Goal: Information Seeking & Learning: Learn about a topic

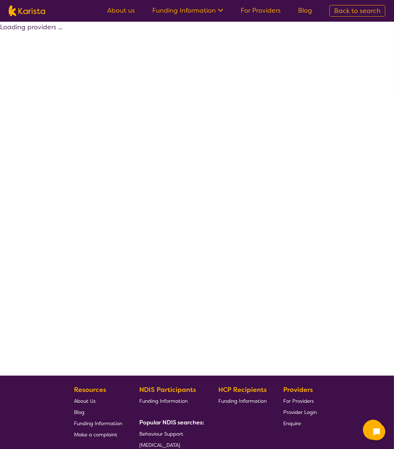
select select "by_score"
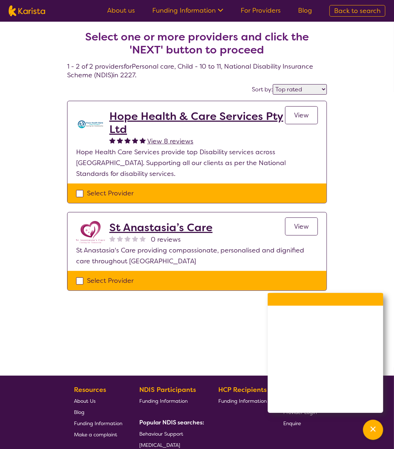
select select "Personal care"
select select "CH"
select select "NDIS"
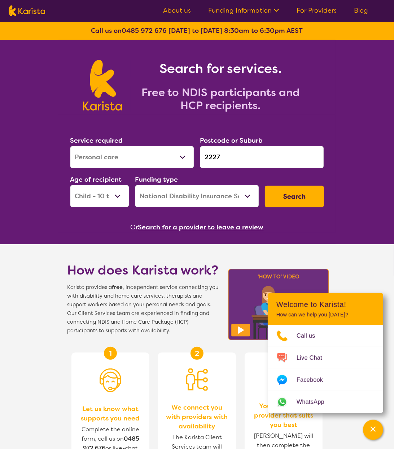
click at [183, 155] on select "Allied Health Assistant Assessment (ADHD or Autism) Behaviour support Counselli…" at bounding box center [132, 157] width 124 height 22
click at [370, 434] on div "Channel Menu" at bounding box center [373, 430] width 14 height 16
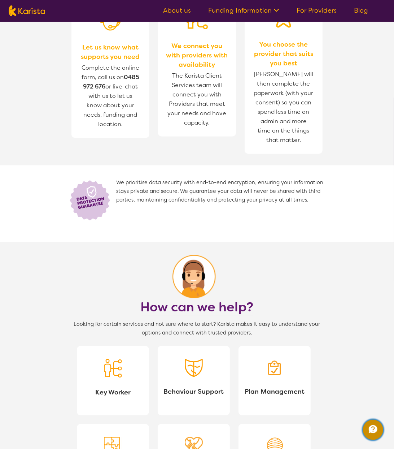
scroll to position [762, 0]
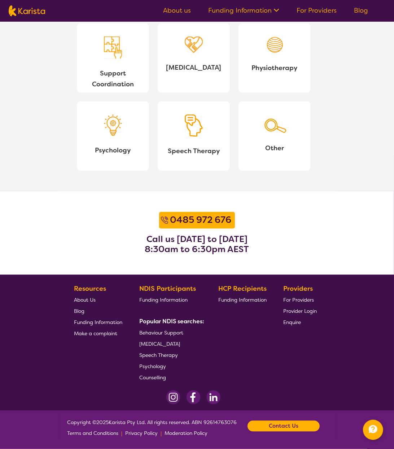
click at [295, 429] on b "Contact Us" at bounding box center [284, 426] width 30 height 11
click at [334, 219] on section "0485 972 676 Call us Monday to Friday 8:30am to 6:30pm AEST" at bounding box center [197, 233] width 394 height 84
click at [331, 230] on section "0485 972 676 Call us Monday to Friday 8:30am to 6:30pm AEST" at bounding box center [197, 233] width 394 height 84
click at [327, 249] on section "0485 972 676 Call us Monday to Friday 8:30am to 6:30pm AEST" at bounding box center [197, 233] width 394 height 84
click at [281, 384] on link "Call us on 0485 972 676" at bounding box center [273, 384] width 71 height 6
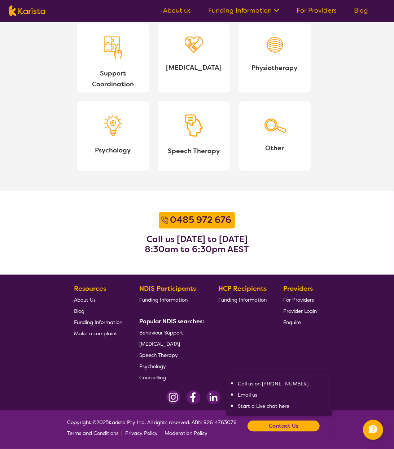
click at [255, 394] on link "Email us" at bounding box center [247, 395] width 19 height 6
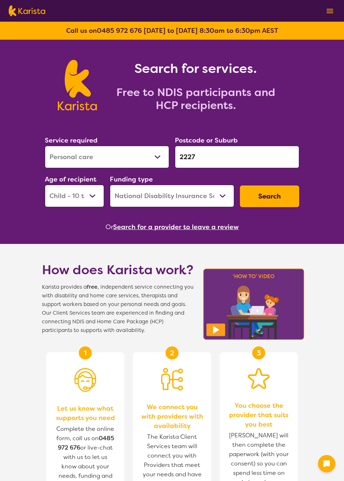
select select "Personal care"
select select "CH"
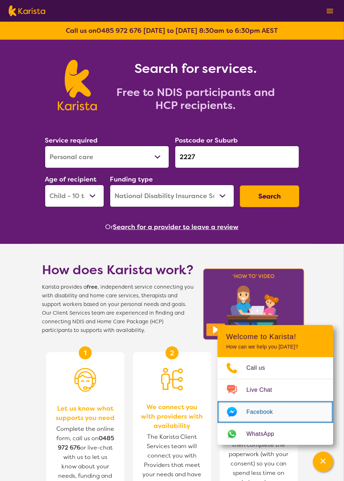
click at [259, 411] on span "Facebook" at bounding box center [263, 412] width 35 height 11
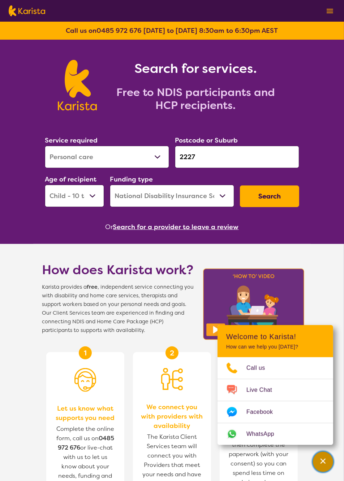
click at [326, 466] on div "Channel Menu" at bounding box center [323, 462] width 14 height 16
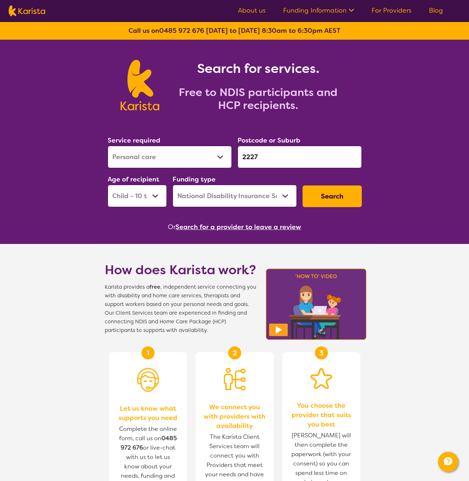
click at [247, 201] on select "Home Care Package (HCP) National Disability Insurance Scheme (NDIS) I don't know" at bounding box center [235, 196] width 124 height 22
select select "i-don-t-know"
click at [173, 185] on select "Home Care Package (HCP) National Disability Insurance Scheme (NDIS) I don't know" at bounding box center [235, 196] width 124 height 22
click at [325, 194] on button "Search" at bounding box center [332, 197] width 59 height 22
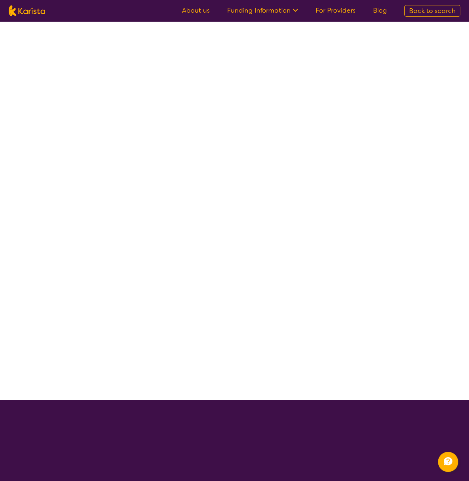
select select "Personal care"
select select "CH"
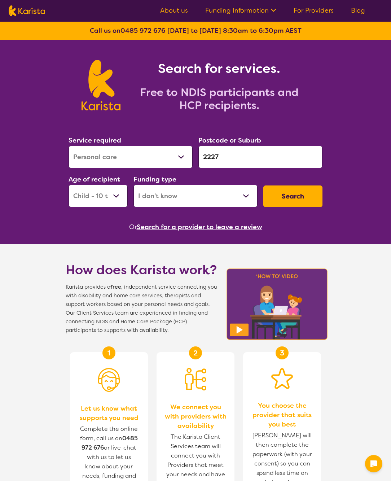
select select "Personal care"
select select "CH"
select select "i-don-t-know"
click at [169, 11] on link "About us" at bounding box center [174, 10] width 28 height 9
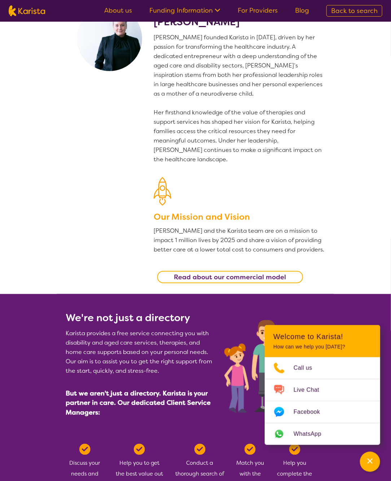
scroll to position [41, 0]
